Goal: Find specific page/section: Find specific page/section

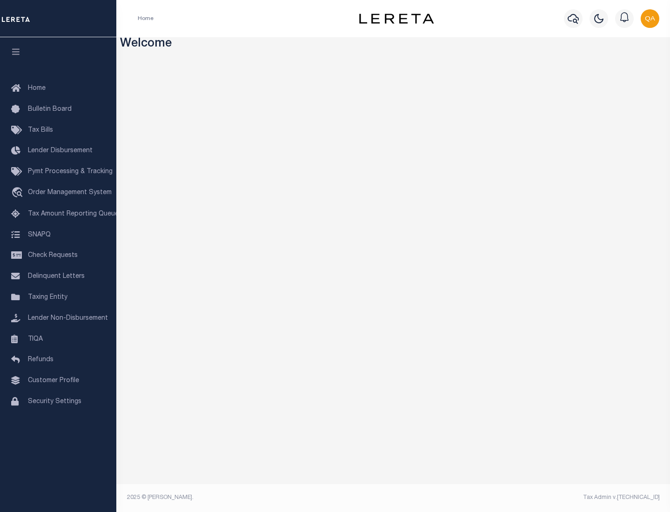
click at [58, 339] on link "TIQA" at bounding box center [58, 339] width 116 height 21
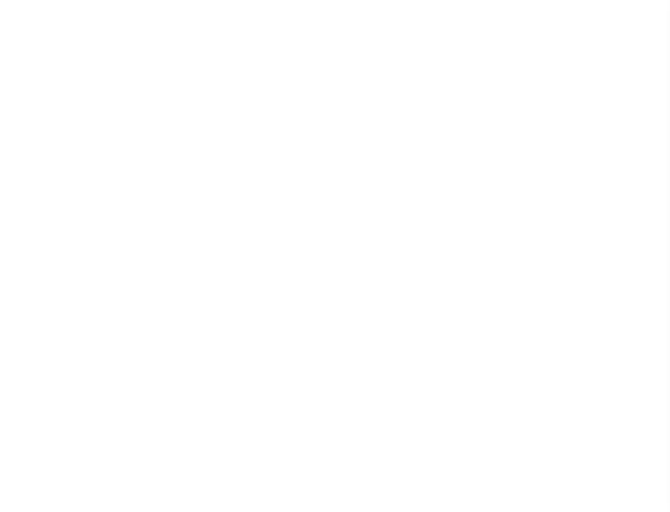
select select "200"
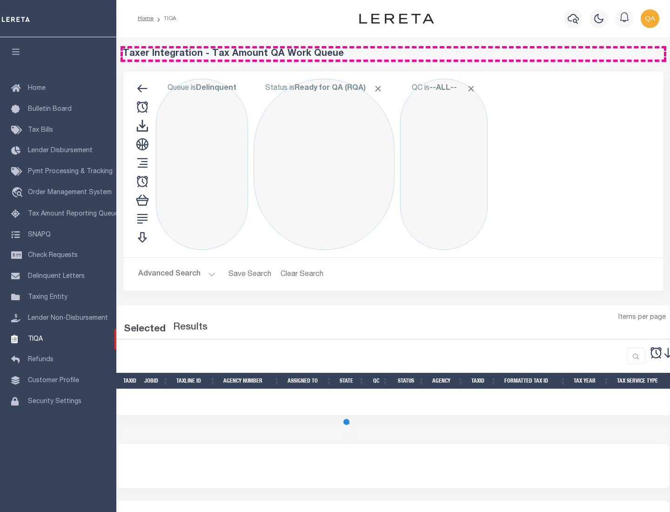
select select "200"
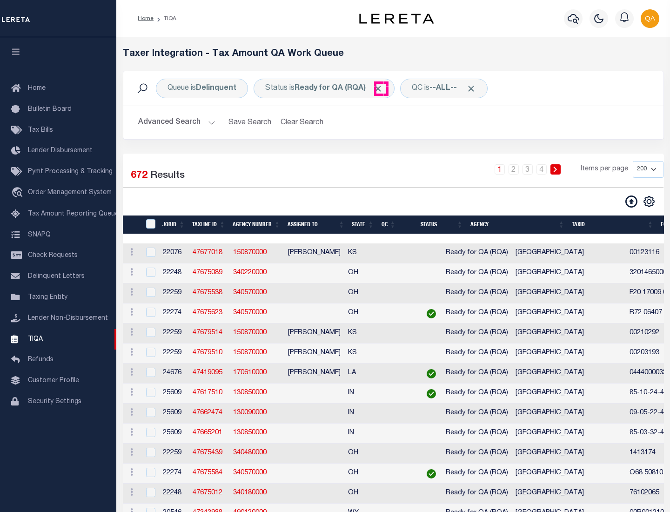
click at [381, 88] on span "Click to Remove" at bounding box center [378, 89] width 10 height 10
